Goal: Information Seeking & Learning: Check status

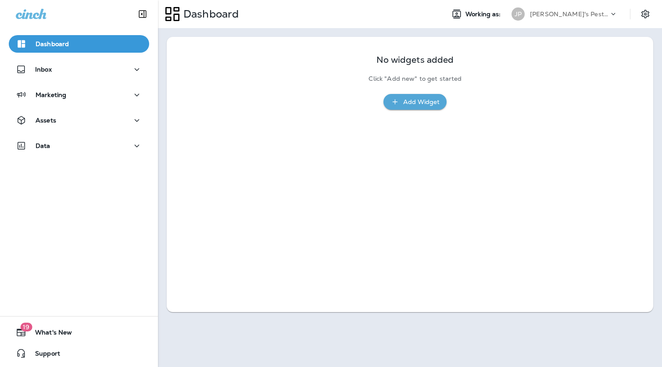
drag, startPoint x: 40, startPoint y: 148, endPoint x: 545, endPoint y: 73, distance: 510.4
click at [488, 89] on div "Dashboard Inbox Marketing Assets Data 19 What's New Support Dashboard Working a…" at bounding box center [331, 183] width 662 height 367
click at [596, 11] on p "[PERSON_NAME]'s Pest Control - [GEOGRAPHIC_DATA]" at bounding box center [569, 14] width 79 height 7
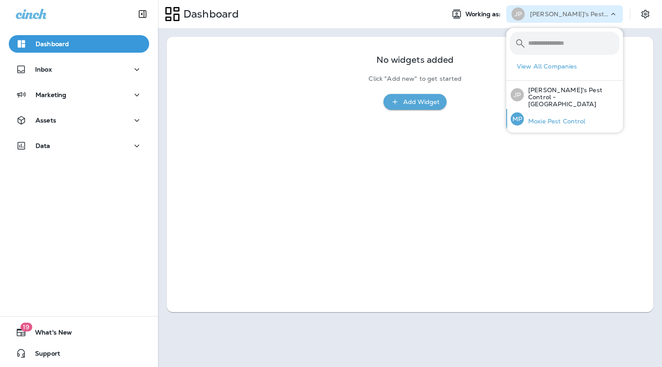
click at [559, 119] on div "MP Moxie Pest Control" at bounding box center [548, 119] width 82 height 20
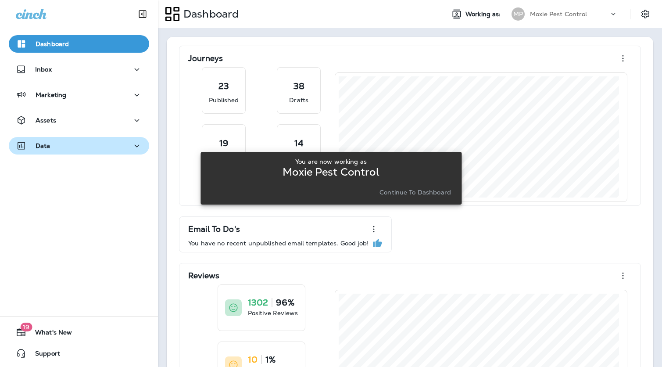
click at [102, 141] on div "Data" at bounding box center [79, 145] width 126 height 11
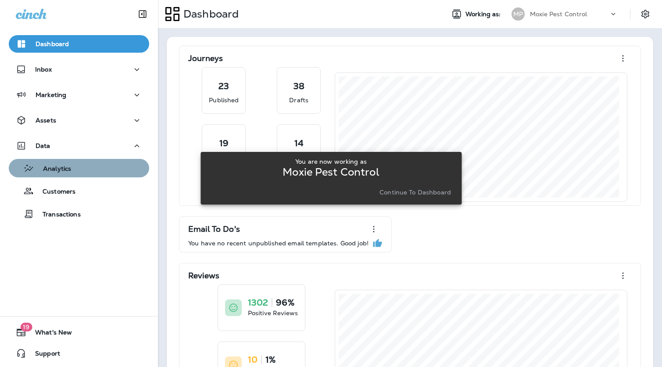
click at [80, 171] on div "Analytics" at bounding box center [78, 167] width 133 height 13
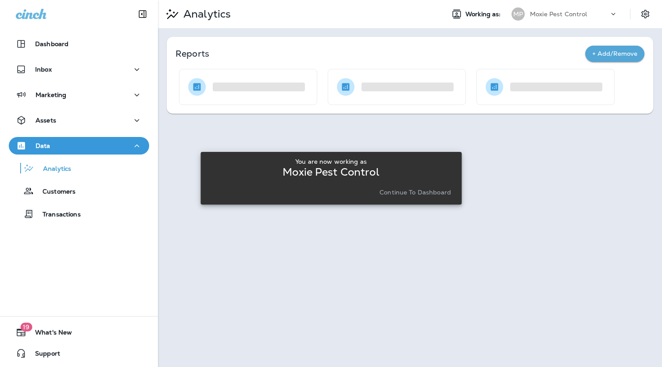
click at [426, 187] on button "Continue to Dashboard" at bounding box center [415, 192] width 79 height 12
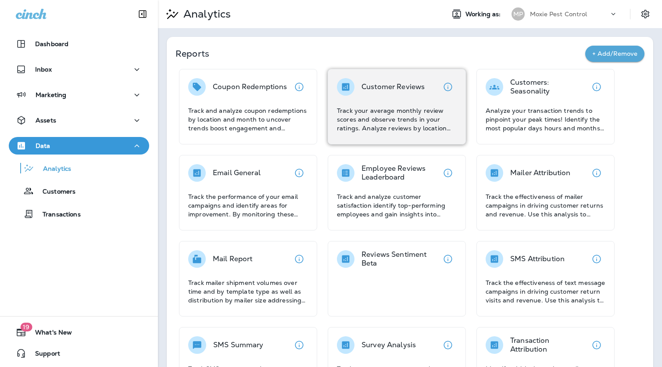
click at [408, 129] on p "Track your average monthly review scores and observe trends in your ratings. An…" at bounding box center [397, 119] width 120 height 26
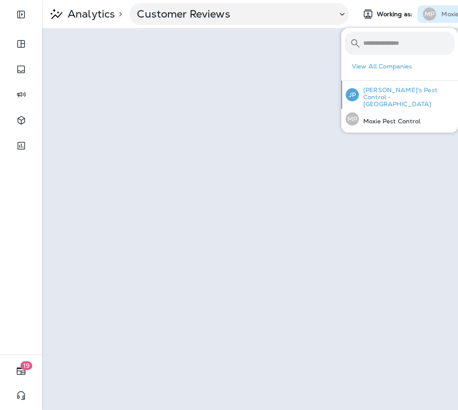
click at [390, 93] on p "[PERSON_NAME]'s Pest Control - [GEOGRAPHIC_DATA]" at bounding box center [407, 96] width 96 height 21
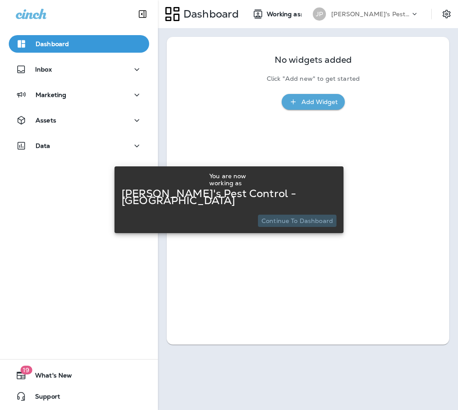
click at [301, 218] on p "Continue to Dashboard" at bounding box center [297, 220] width 72 height 7
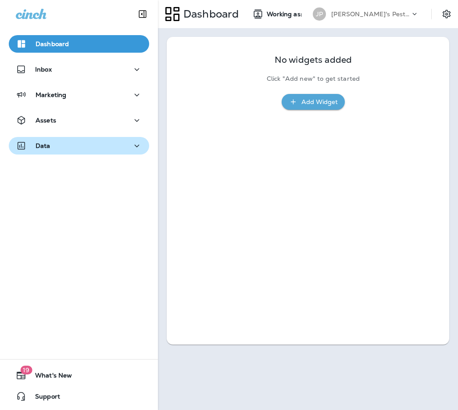
click at [118, 143] on div "Data" at bounding box center [79, 145] width 126 height 11
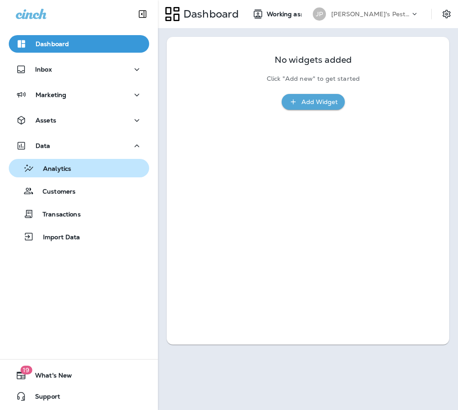
click at [75, 167] on div "Analytics" at bounding box center [78, 167] width 133 height 13
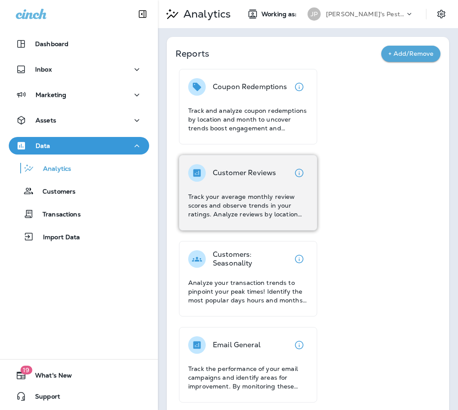
click at [269, 170] on p "Customer Reviews" at bounding box center [244, 172] width 63 height 9
